Goal: Task Accomplishment & Management: Manage account settings

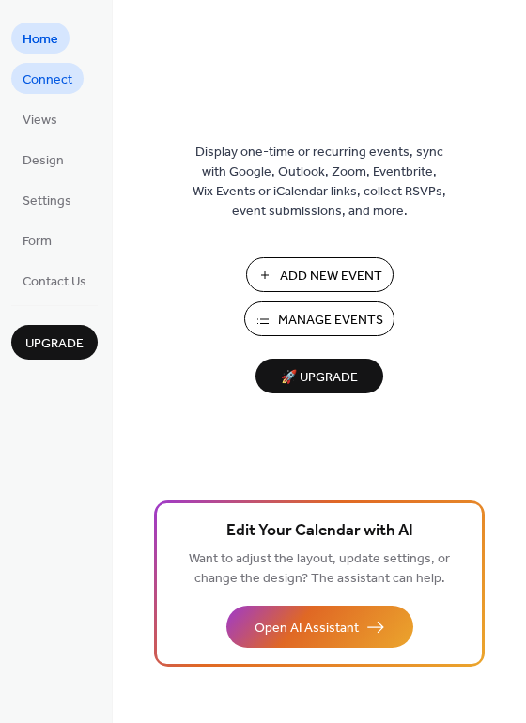
click at [48, 85] on span "Connect" at bounding box center [48, 80] width 50 height 20
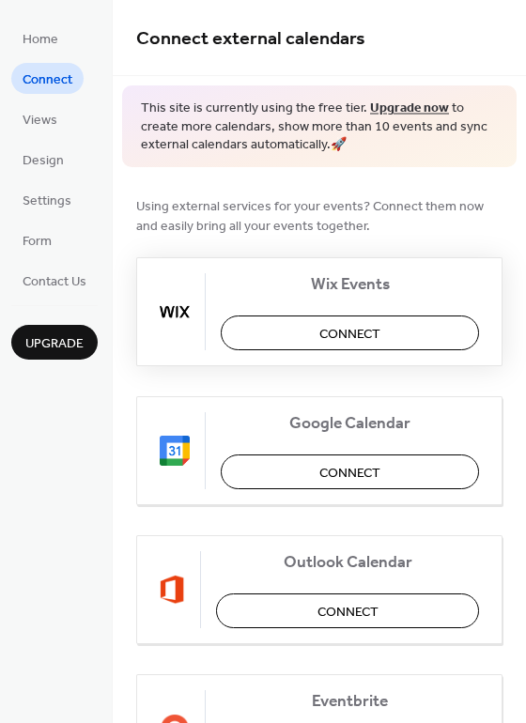
click at [383, 337] on button "Connect" at bounding box center [350, 333] width 258 height 35
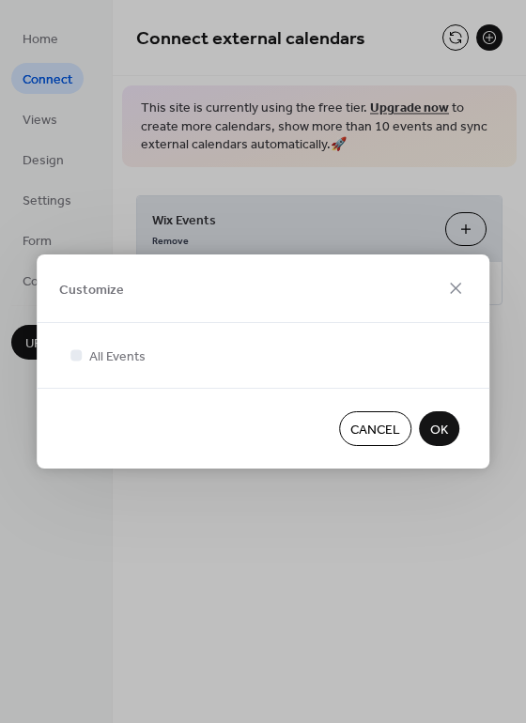
click at [442, 431] on span "OK" at bounding box center [439, 431] width 18 height 20
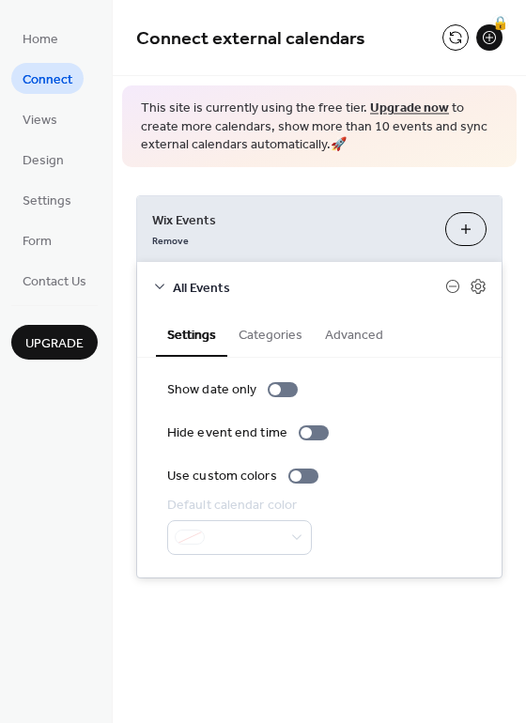
click at [271, 332] on button "Categories" at bounding box center [270, 333] width 86 height 43
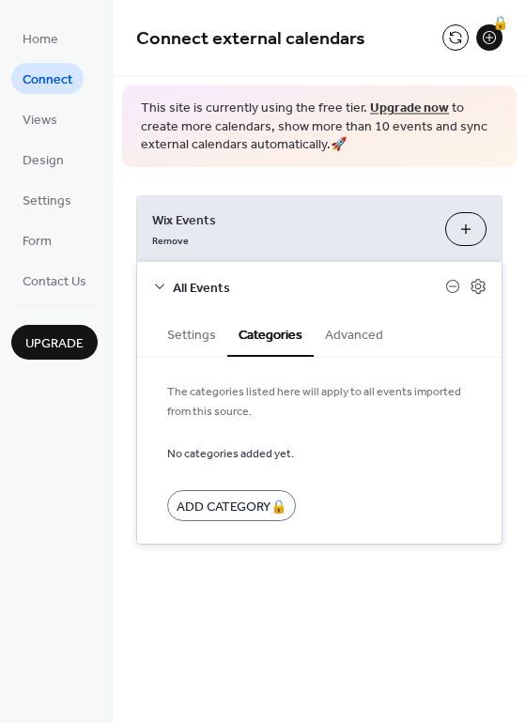
click at [353, 338] on button "Advanced" at bounding box center [354, 333] width 81 height 43
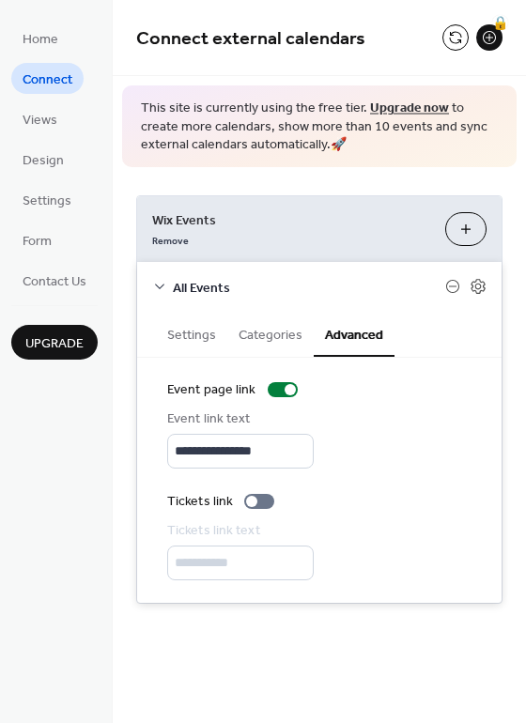
click at [455, 228] on button "Customize" at bounding box center [465, 229] width 41 height 34
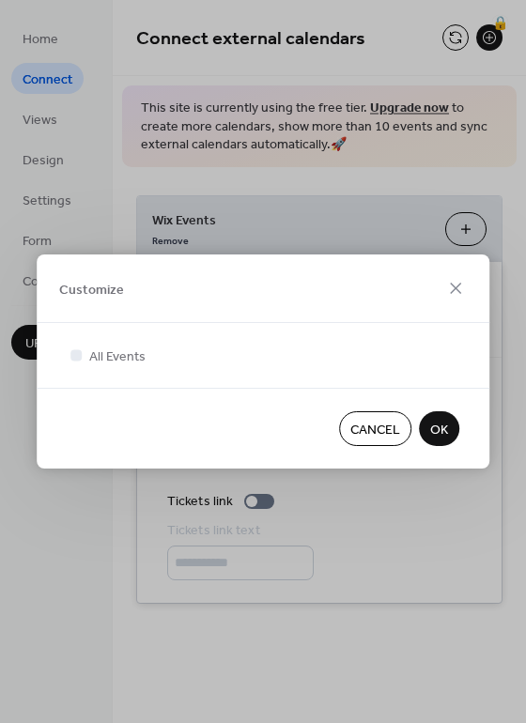
click at [439, 425] on span "OK" at bounding box center [439, 431] width 18 height 20
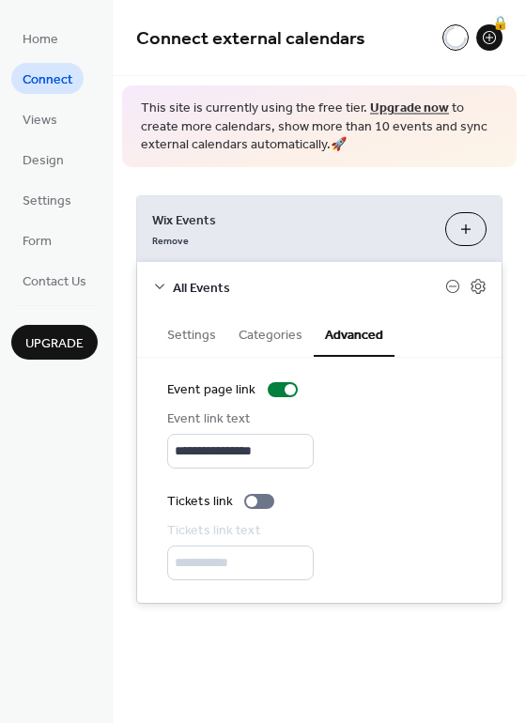
click at [464, 215] on button "Customize" at bounding box center [465, 229] width 41 height 34
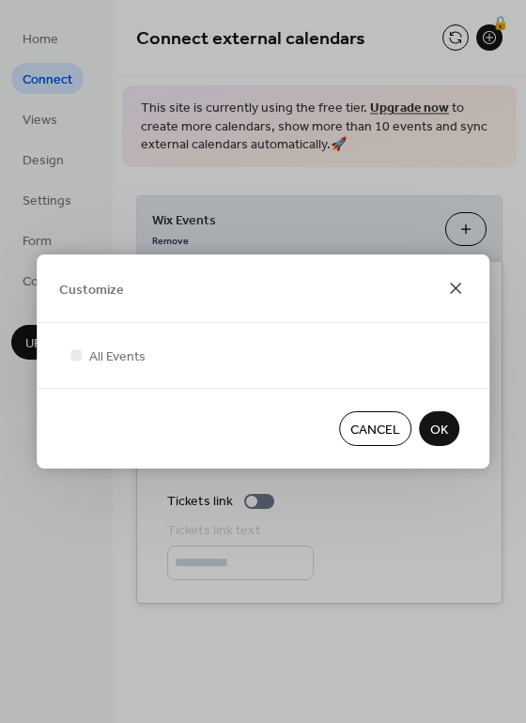
click at [457, 292] on icon at bounding box center [455, 288] width 23 height 23
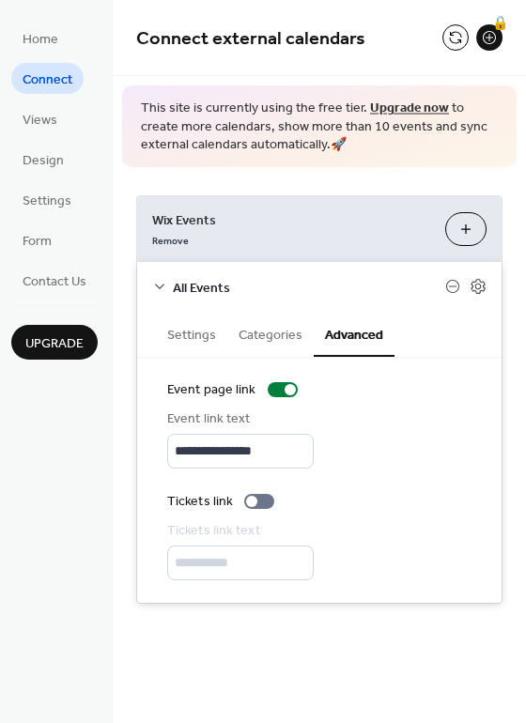
click at [159, 284] on icon at bounding box center [159, 286] width 15 height 15
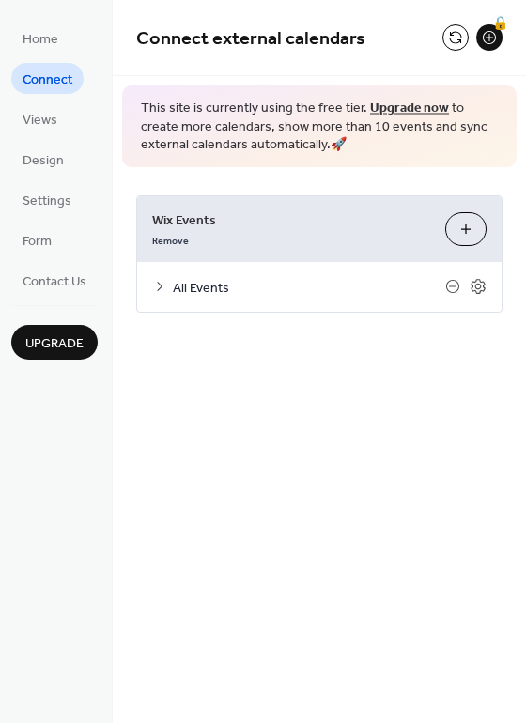
drag, startPoint x: 198, startPoint y: 230, endPoint x: 167, endPoint y: 238, distance: 31.9
click at [197, 230] on span "Wix Events" at bounding box center [291, 220] width 278 height 20
click at [163, 240] on link "Remove" at bounding box center [170, 239] width 37 height 20
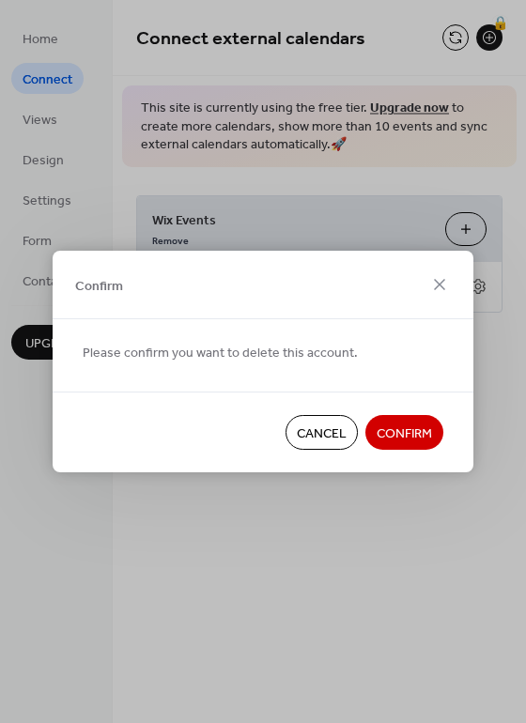
click at [306, 432] on span "Cancel" at bounding box center [322, 435] width 50 height 20
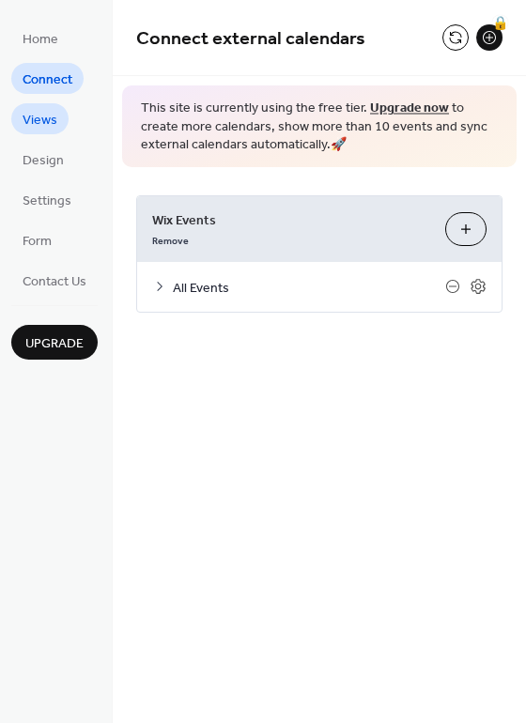
click at [36, 124] on span "Views" at bounding box center [40, 121] width 35 height 20
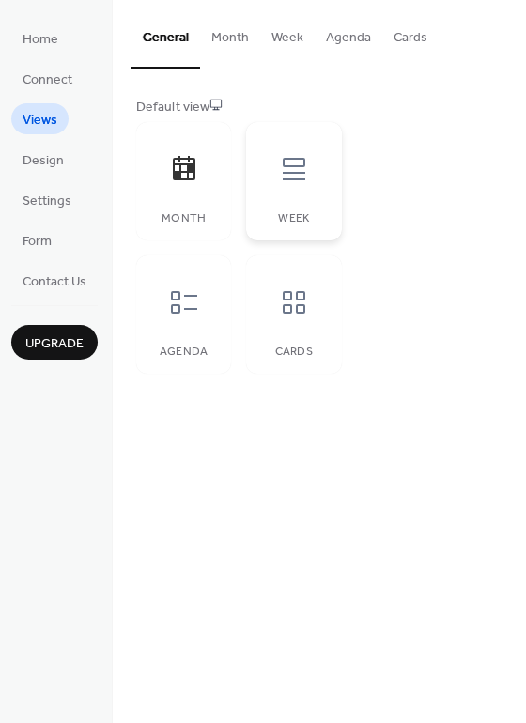
click at [285, 165] on icon at bounding box center [294, 169] width 23 height 23
click at [238, 36] on button "Month" at bounding box center [230, 33] width 60 height 67
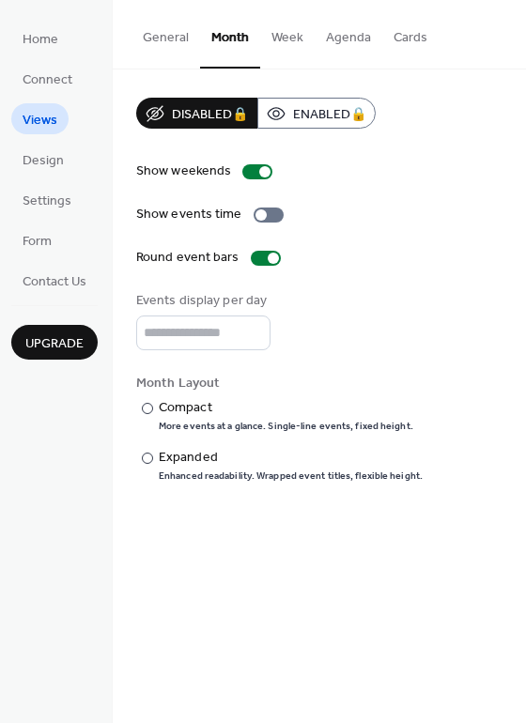
click at [163, 36] on button "General" at bounding box center [166, 33] width 69 height 67
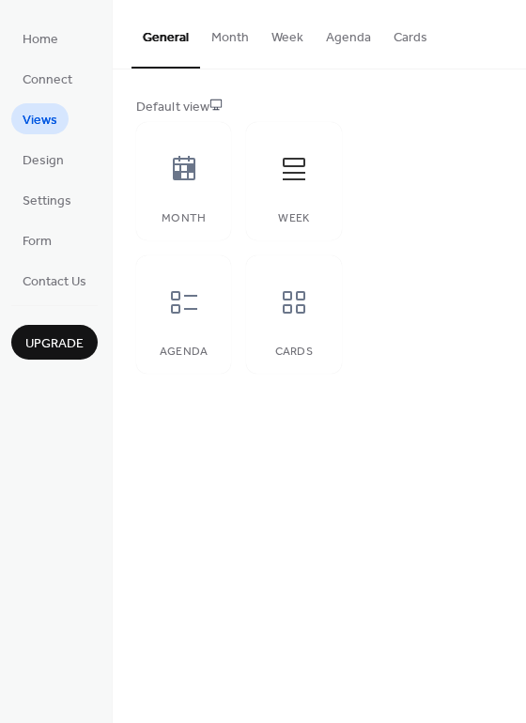
click at [266, 37] on button "Week" at bounding box center [287, 33] width 54 height 67
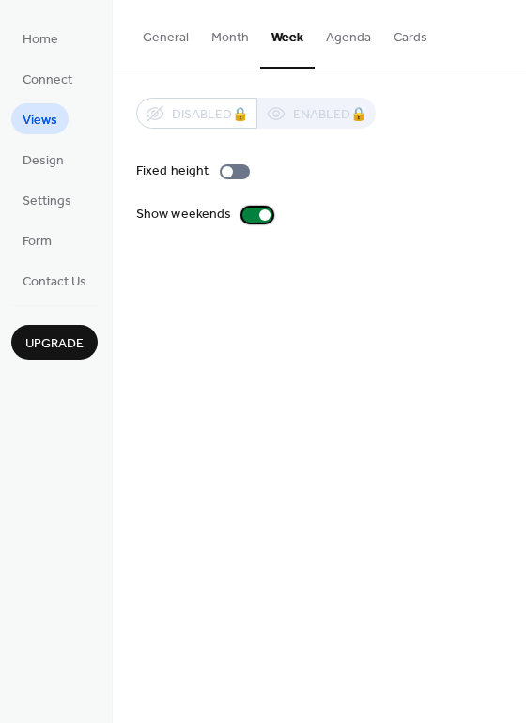
click at [256, 218] on div at bounding box center [257, 215] width 30 height 15
click at [265, 214] on div at bounding box center [257, 215] width 30 height 15
click at [229, 173] on div at bounding box center [227, 171] width 11 height 11
click at [223, 36] on button "Month" at bounding box center [230, 33] width 60 height 67
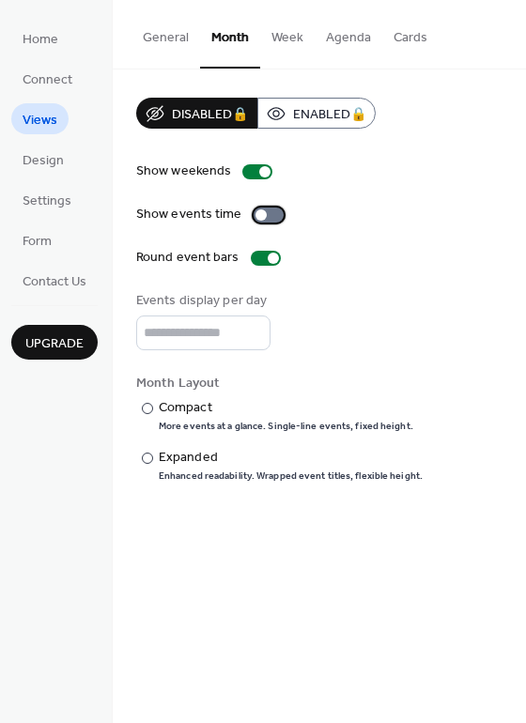
click at [268, 214] on div at bounding box center [269, 215] width 30 height 15
click at [147, 406] on div at bounding box center [147, 408] width 11 height 11
click at [279, 39] on button "Week" at bounding box center [287, 33] width 54 height 67
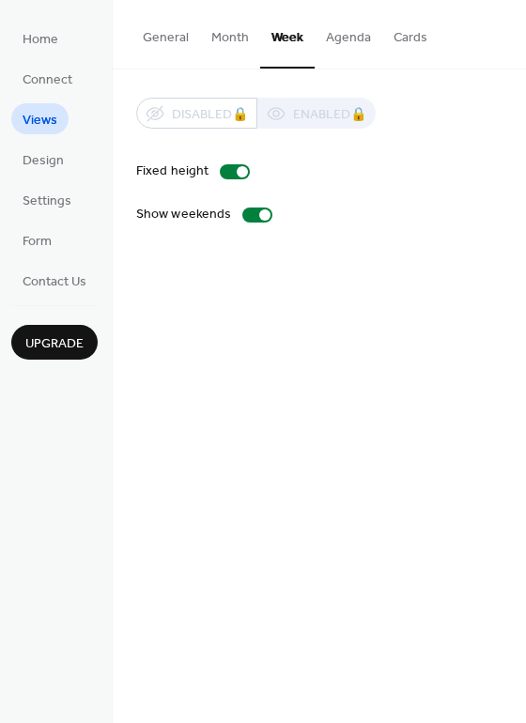
click at [217, 37] on button "Month" at bounding box center [230, 33] width 60 height 67
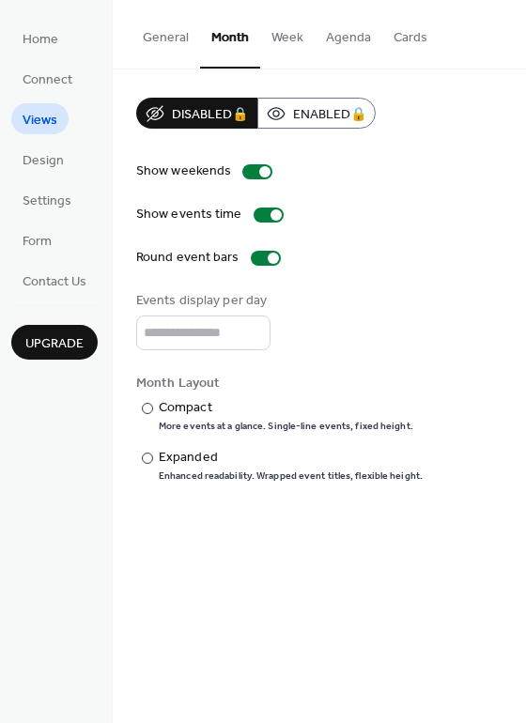
click at [396, 30] on button "Cards" at bounding box center [410, 33] width 56 height 67
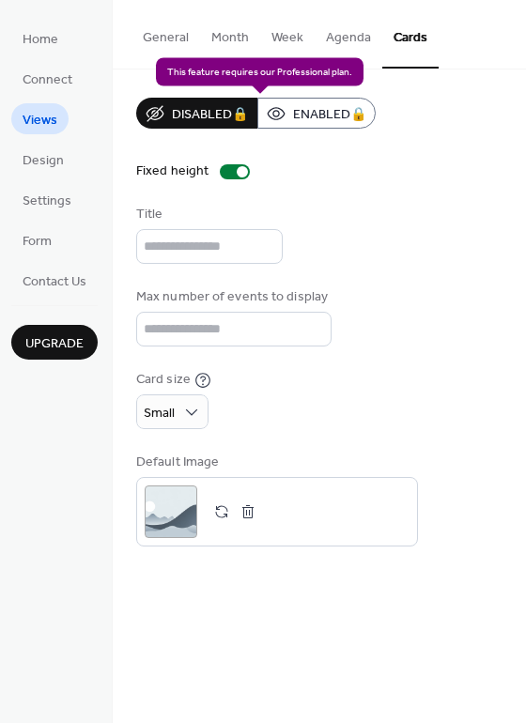
click at [337, 119] on div "Disabled 🔒 Enabled 🔒" at bounding box center [256, 113] width 240 height 31
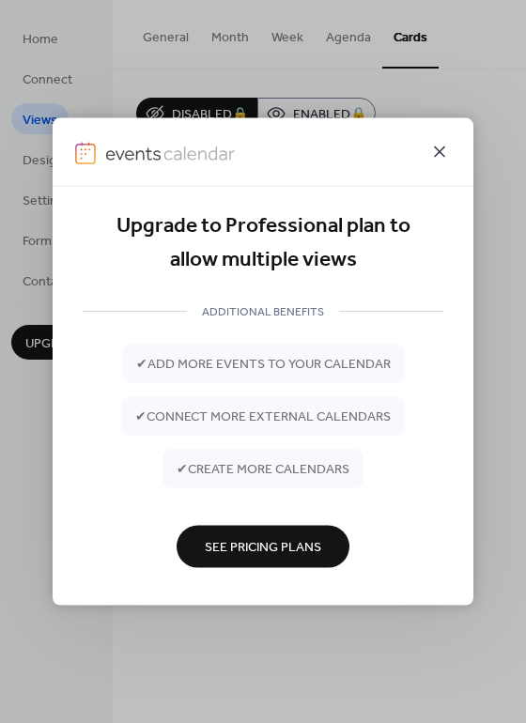
click at [439, 149] on icon at bounding box center [439, 152] width 23 height 23
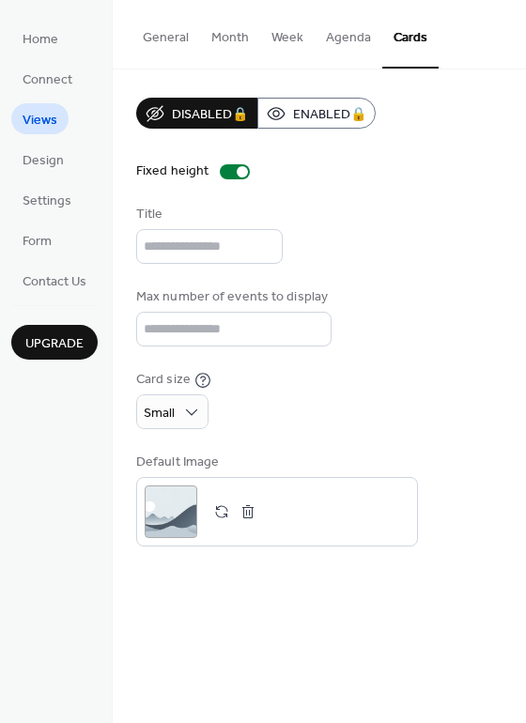
click at [242, 38] on button "Month" at bounding box center [230, 33] width 60 height 67
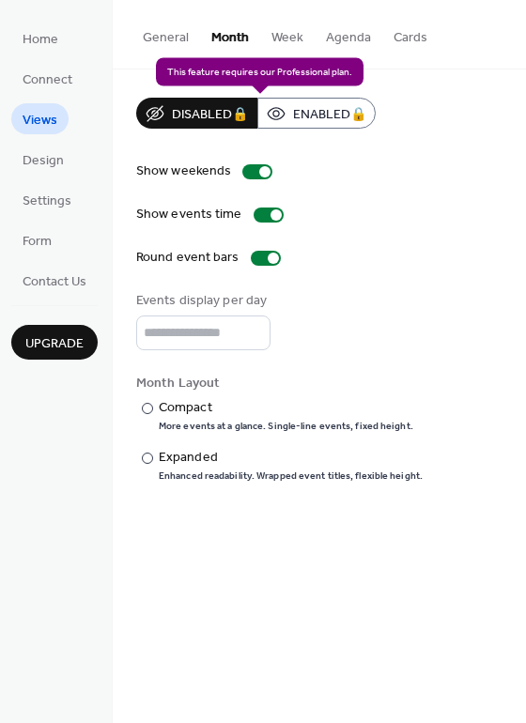
click at [322, 110] on div "Disabled 🔒 Enabled 🔒" at bounding box center [256, 113] width 240 height 31
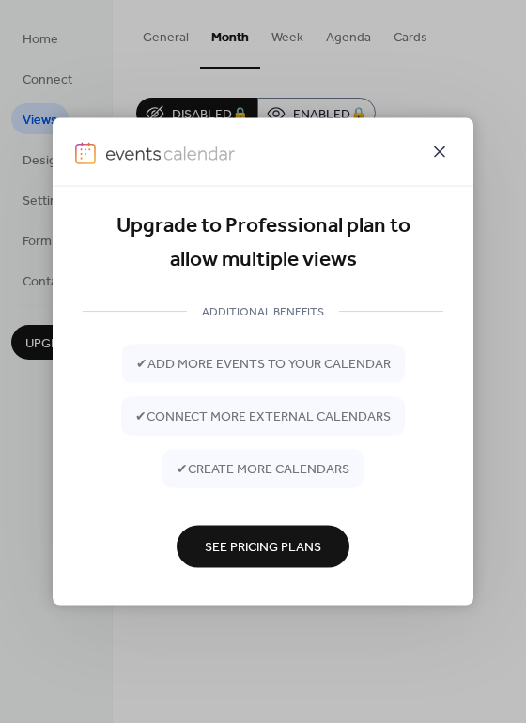
click at [434, 153] on icon at bounding box center [439, 152] width 23 height 23
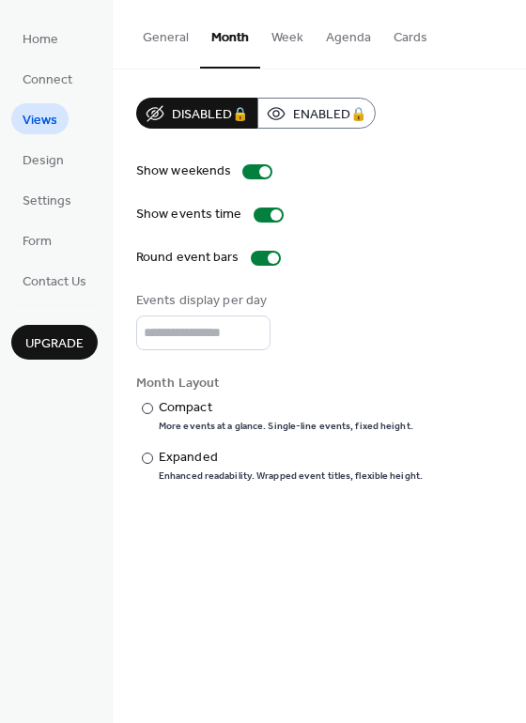
click at [165, 30] on button "General" at bounding box center [166, 33] width 69 height 67
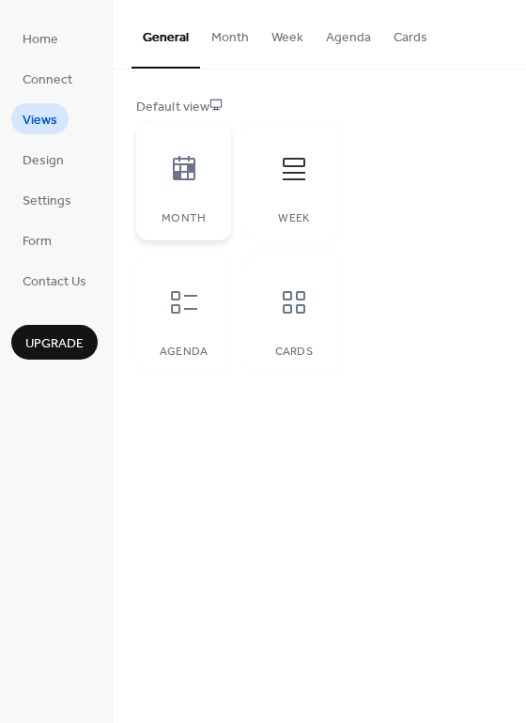
click at [190, 187] on div at bounding box center [184, 169] width 56 height 56
click at [282, 301] on icon at bounding box center [294, 303] width 30 height 30
click at [163, 314] on div at bounding box center [184, 302] width 56 height 56
click at [352, 41] on button "Agenda" at bounding box center [349, 33] width 68 height 67
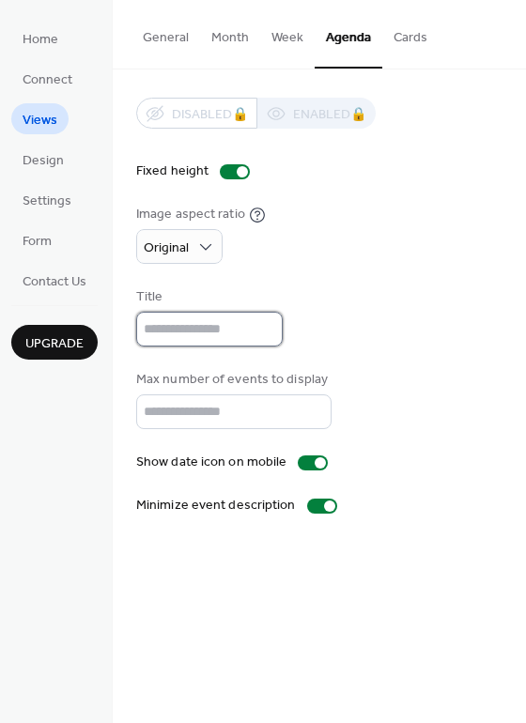
click at [233, 336] on input "text" at bounding box center [209, 329] width 147 height 35
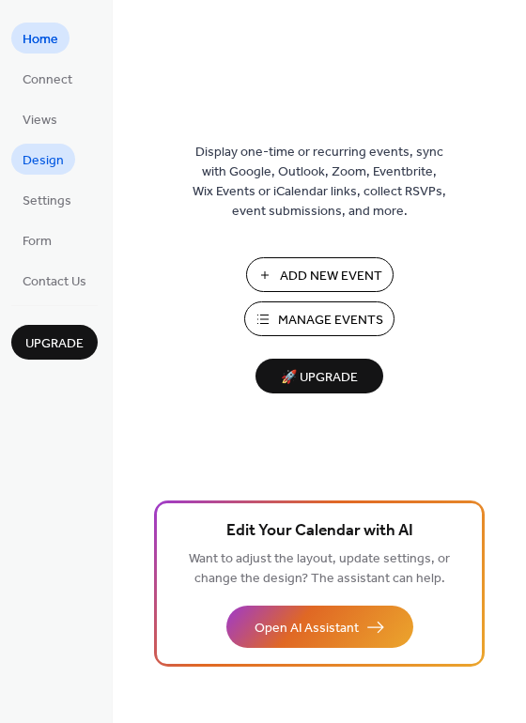
click at [52, 151] on span "Design" at bounding box center [43, 161] width 41 height 20
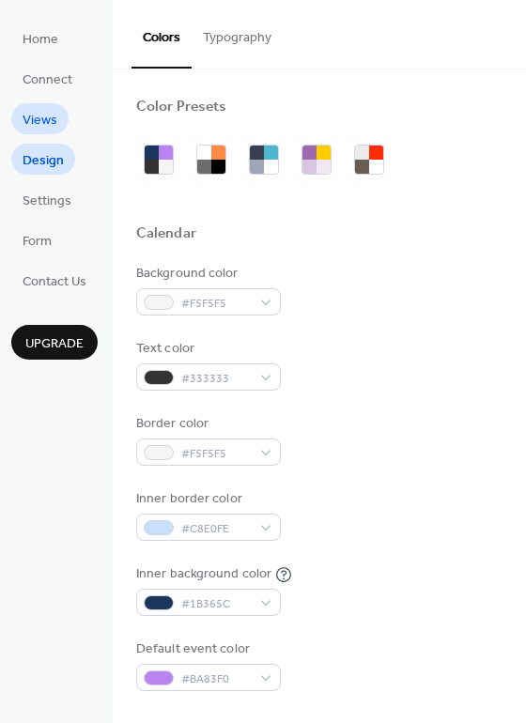
click at [36, 119] on span "Views" at bounding box center [40, 121] width 35 height 20
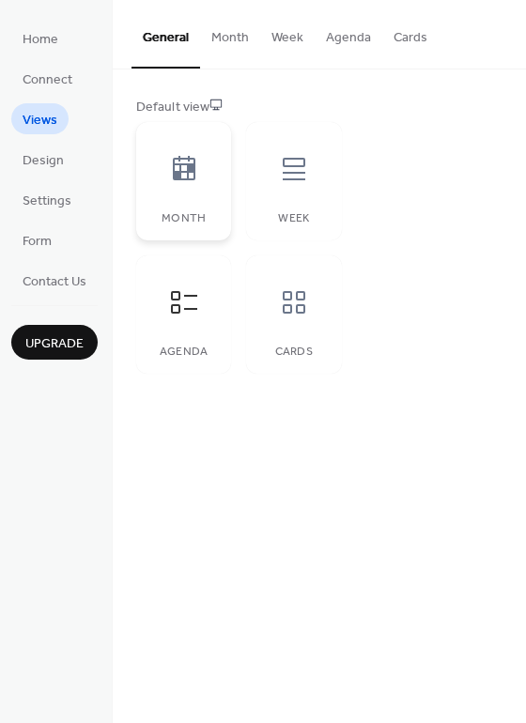
click at [190, 159] on icon at bounding box center [184, 168] width 23 height 24
click at [288, 168] on icon at bounding box center [294, 169] width 30 height 30
click at [160, 179] on div at bounding box center [184, 169] width 56 height 56
click at [237, 44] on button "Month" at bounding box center [230, 33] width 60 height 67
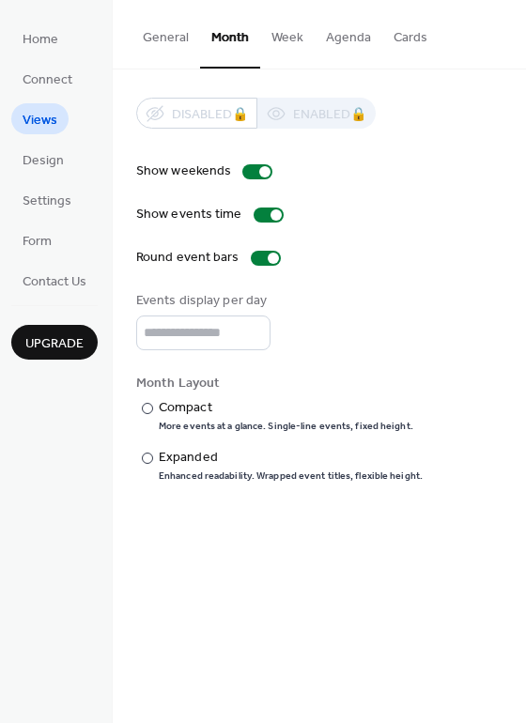
click at [172, 39] on button "General" at bounding box center [166, 33] width 69 height 67
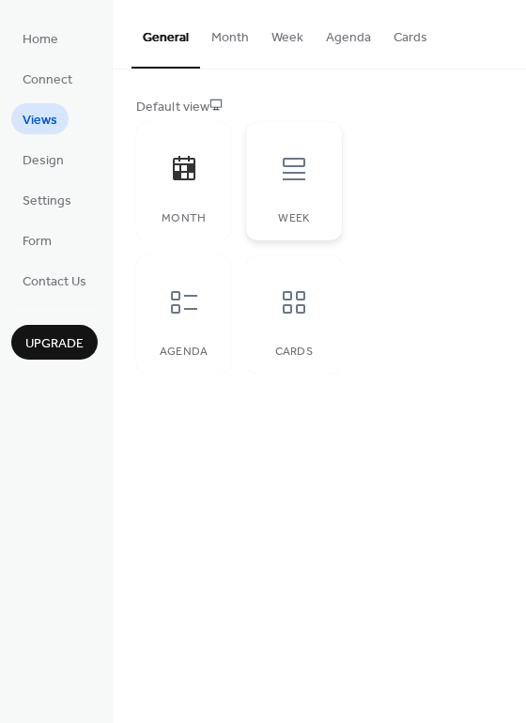
click at [289, 180] on icon at bounding box center [294, 169] width 23 height 23
click at [43, 167] on span "Design" at bounding box center [43, 161] width 41 height 20
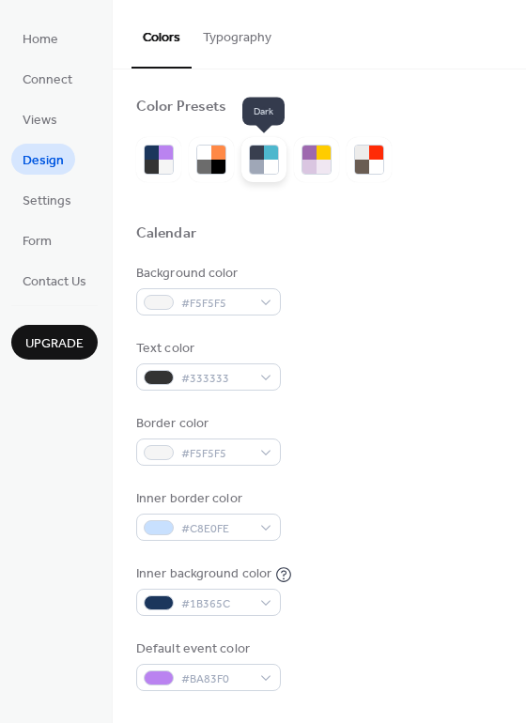
click at [269, 160] on div at bounding box center [271, 167] width 14 height 14
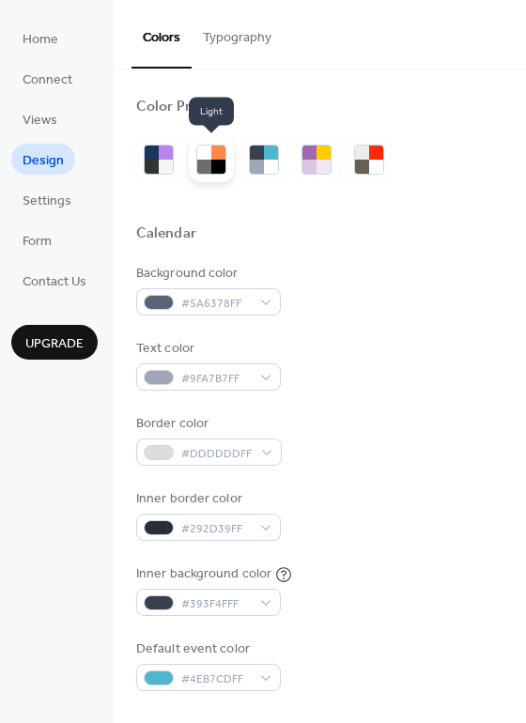
click at [219, 161] on div at bounding box center [218, 167] width 14 height 14
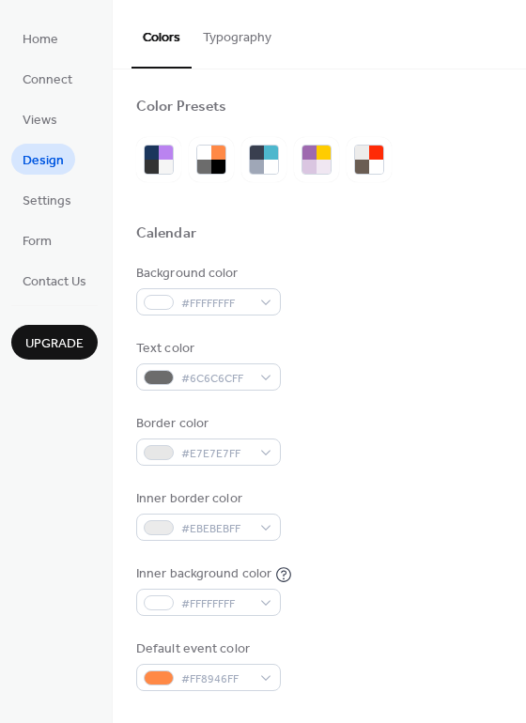
scroll to position [94, 0]
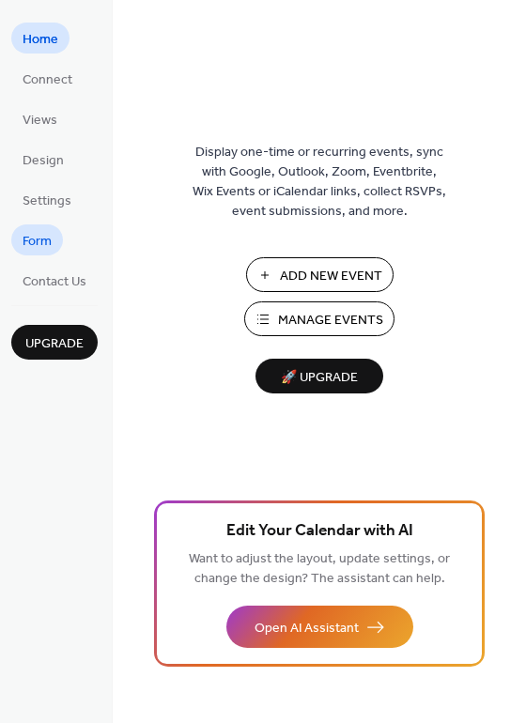
click at [34, 241] on span "Form" at bounding box center [37, 242] width 29 height 20
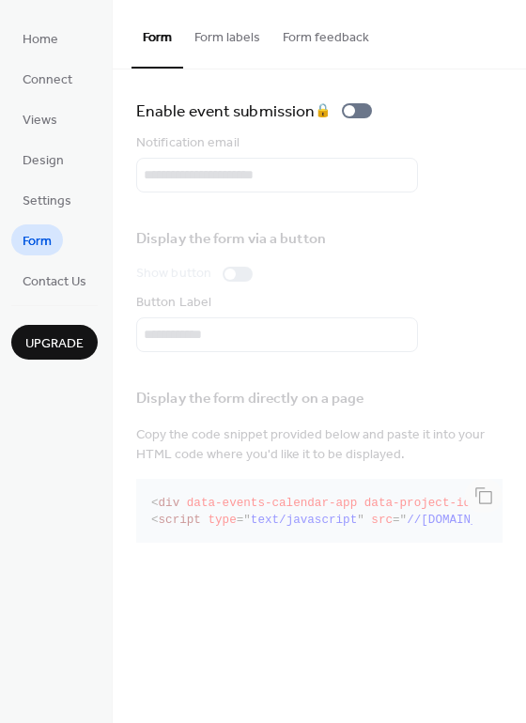
click at [210, 43] on button "Form labels" at bounding box center [227, 33] width 88 height 67
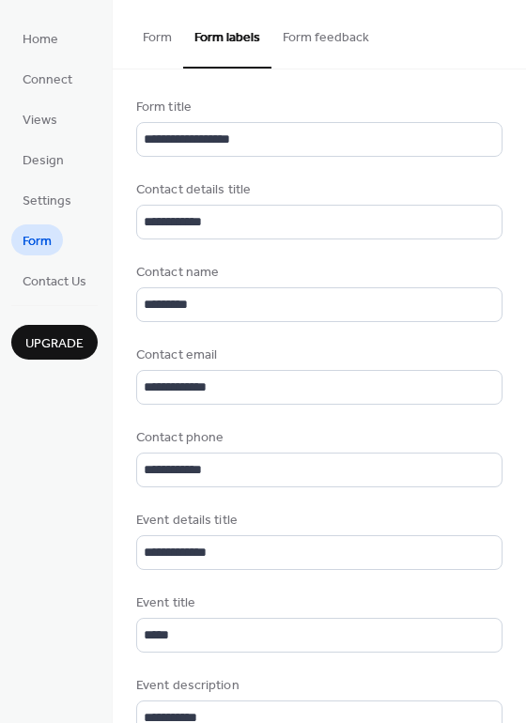
click at [317, 39] on button "Form feedback" at bounding box center [326, 33] width 109 height 67
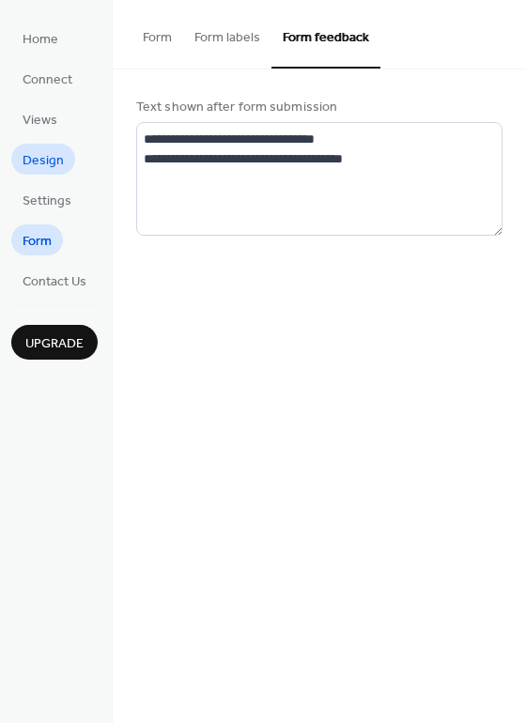
click at [66, 166] on link "Design" at bounding box center [43, 159] width 64 height 31
